Goal: Task Accomplishment & Management: Use online tool/utility

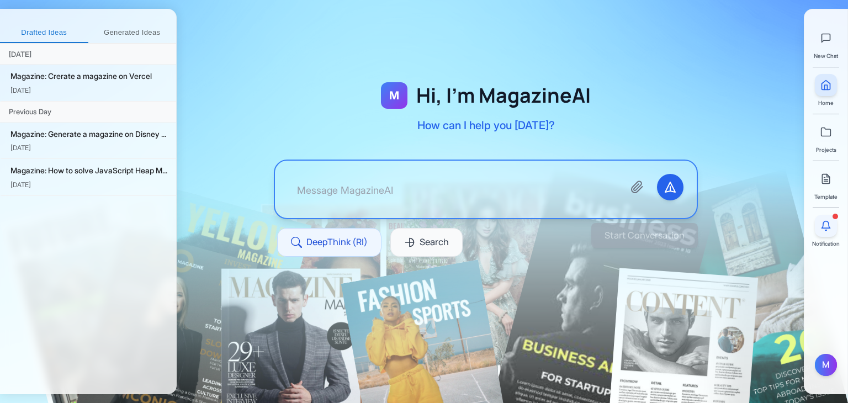
click at [824, 233] on button at bounding box center [826, 226] width 22 height 22
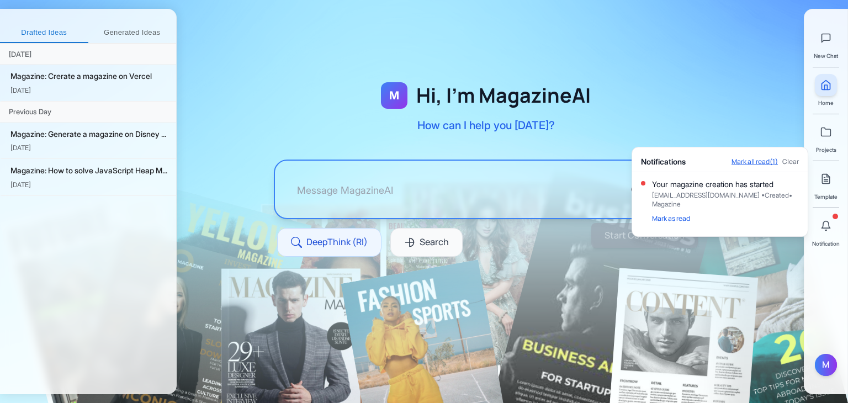
click at [756, 158] on button "Mark all read (1)" at bounding box center [755, 161] width 46 height 9
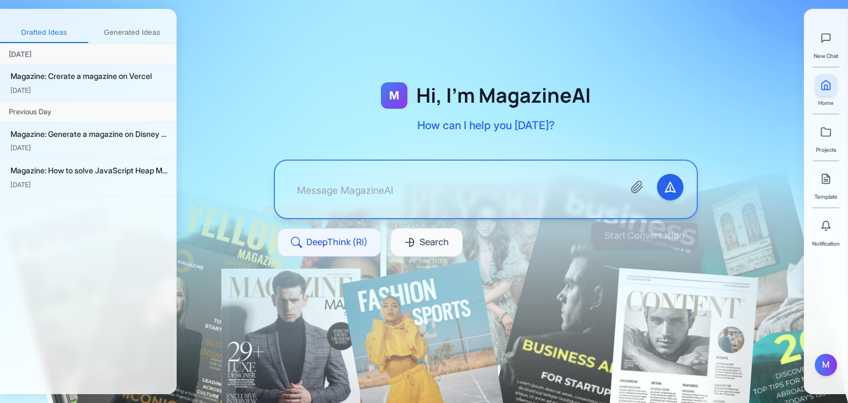
click at [615, 82] on div "M Hi, I'm MagazineAI How can I help you today? DeepThink (RI) Search" at bounding box center [486, 183] width 495 height 242
click at [118, 27] on button "Generated Ideas" at bounding box center [132, 33] width 88 height 20
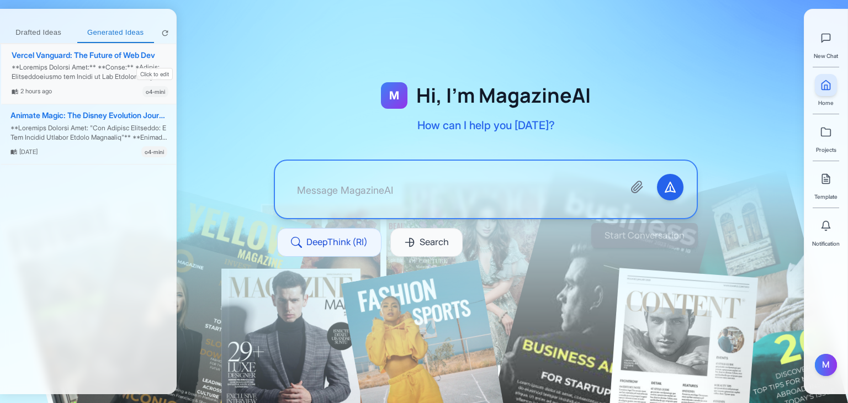
click at [100, 71] on div at bounding box center [90, 72] width 157 height 19
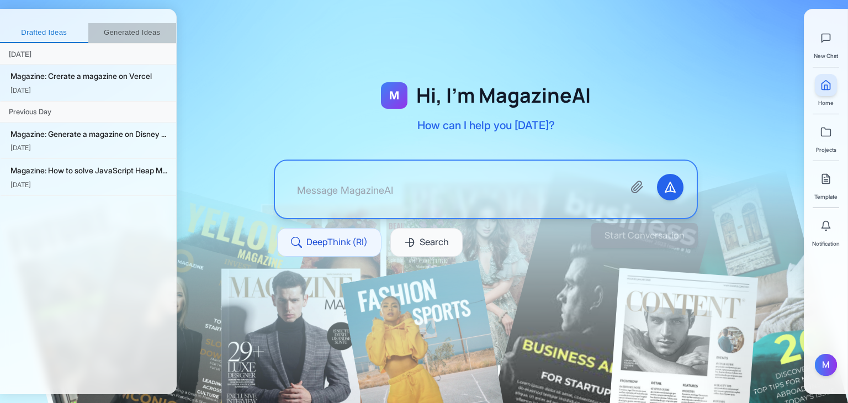
click at [145, 34] on button "Generated Ideas" at bounding box center [132, 33] width 88 height 20
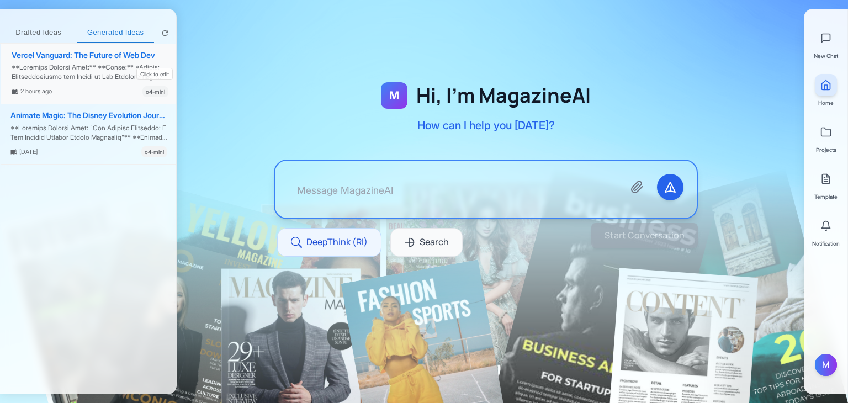
click at [128, 58] on div "Vercel Vanguard: The Future of Web Dev" at bounding box center [90, 55] width 157 height 9
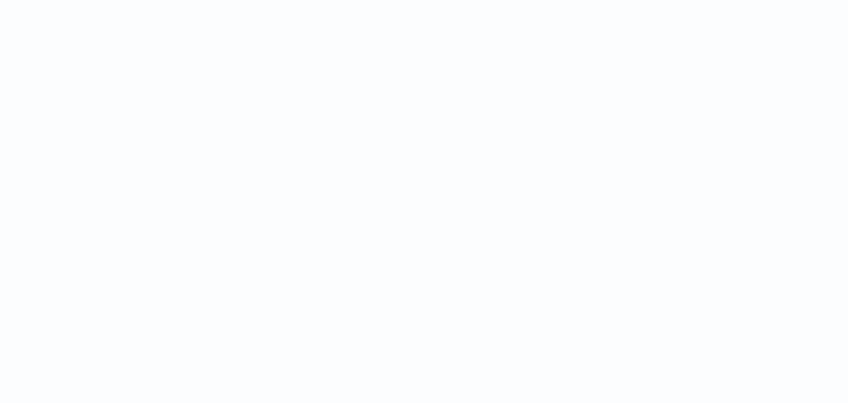
drag, startPoint x: 212, startPoint y: 52, endPoint x: 219, endPoint y: 50, distance: 7.5
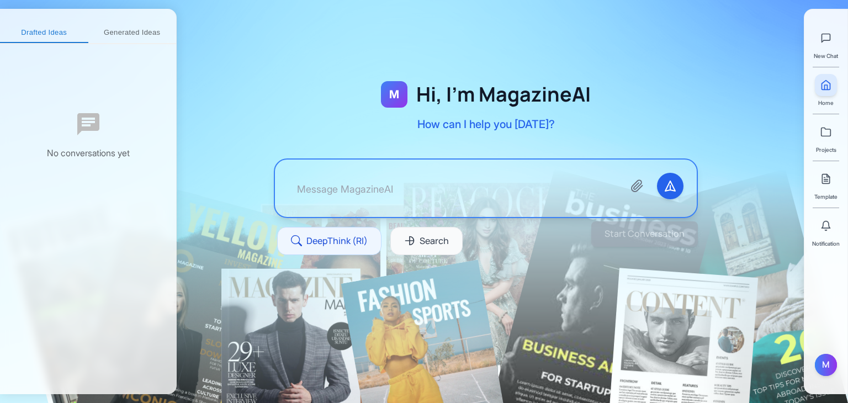
click at [147, 32] on button "Generated Ideas" at bounding box center [132, 33] width 88 height 20
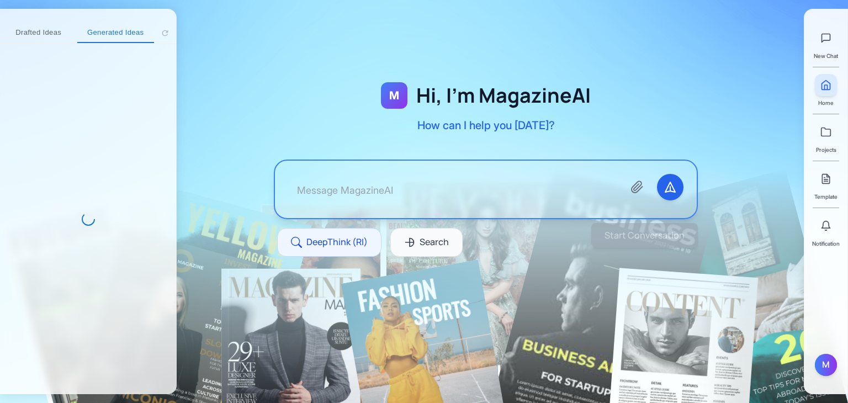
click at [115, 68] on div at bounding box center [88, 219] width 176 height 350
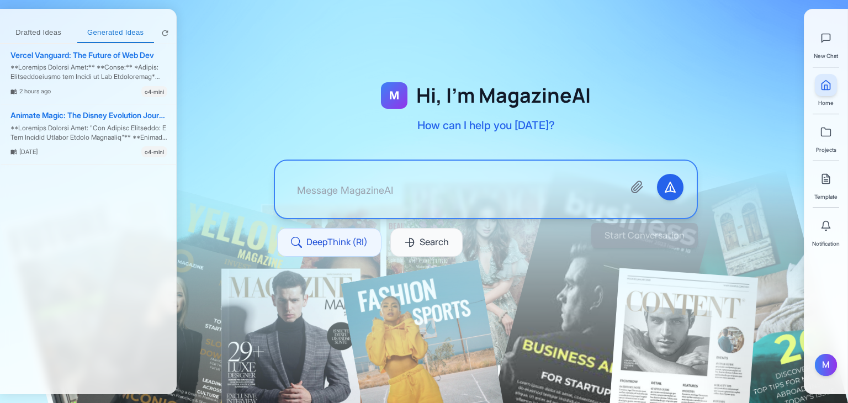
click at [115, 68] on div at bounding box center [88, 72] width 157 height 19
